Goal: Find specific page/section: Find specific page/section

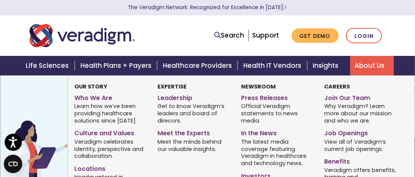
click at [362, 65] on link "About Us" at bounding box center [372, 66] width 44 height 20
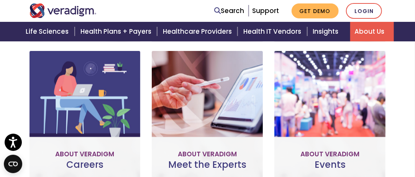
scroll to position [471, 0]
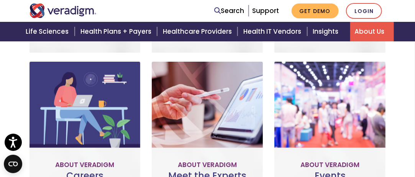
click at [219, 167] on link "Meet the Experts" at bounding box center [207, 176] width 81 height 18
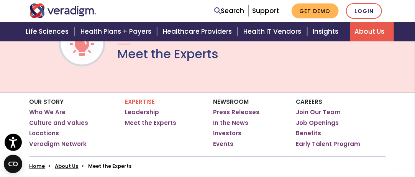
scroll to position [76, 0]
click at [56, 144] on link "Veradigm Network" at bounding box center [58, 144] width 57 height 8
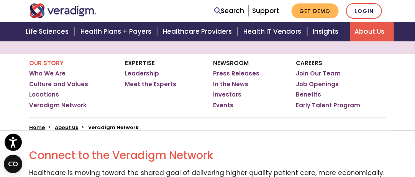
scroll to position [115, 0]
click at [133, 72] on link "Leadership" at bounding box center [142, 73] width 34 height 8
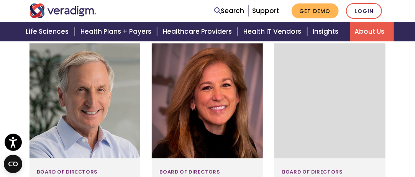
scroll to position [670, 0]
